Goal: Task Accomplishment & Management: Use online tool/utility

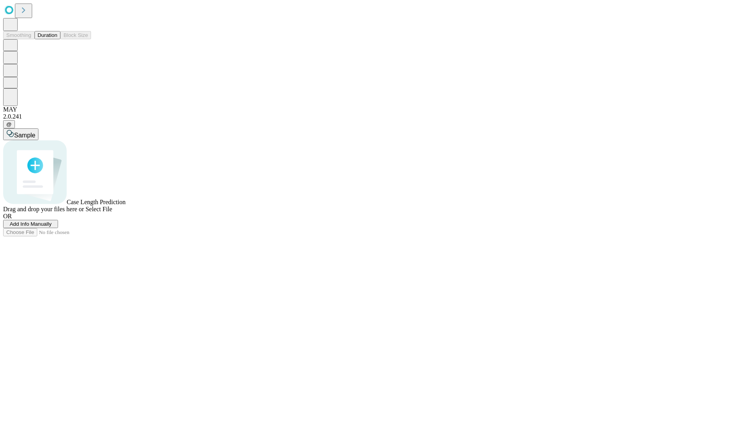
click at [57, 39] on button "Duration" at bounding box center [48, 35] width 26 height 8
click at [52, 227] on span "Add Info Manually" at bounding box center [31, 224] width 42 height 6
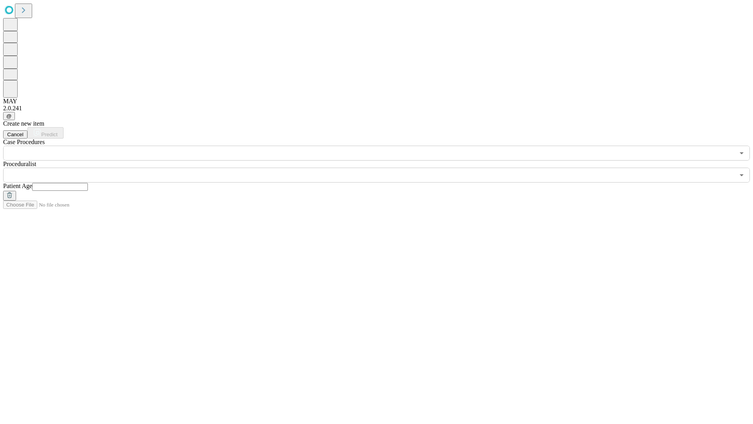
click at [88, 183] on input "text" at bounding box center [60, 187] width 56 height 8
type input "**"
click at [382, 168] on input "text" at bounding box center [369, 175] width 732 height 15
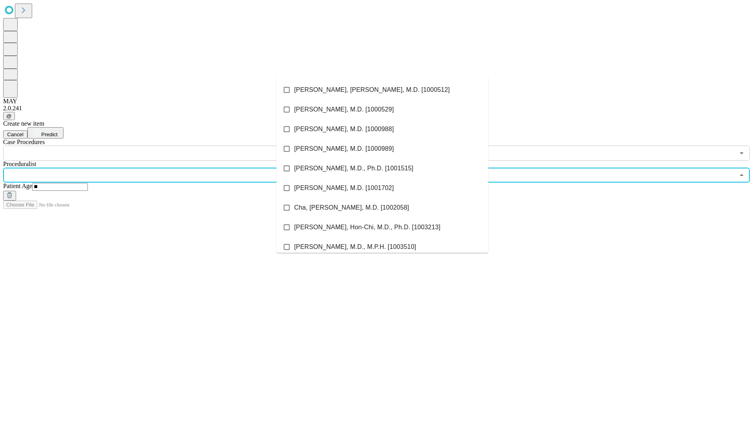
click at [383, 90] on li "[PERSON_NAME], [PERSON_NAME], M.D. [1000512]" at bounding box center [383, 90] width 212 height 20
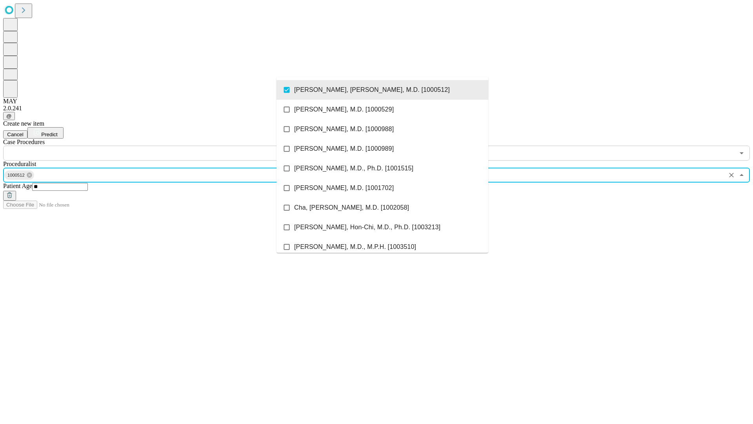
click at [165, 146] on input "text" at bounding box center [369, 153] width 732 height 15
